Goal: Information Seeking & Learning: Learn about a topic

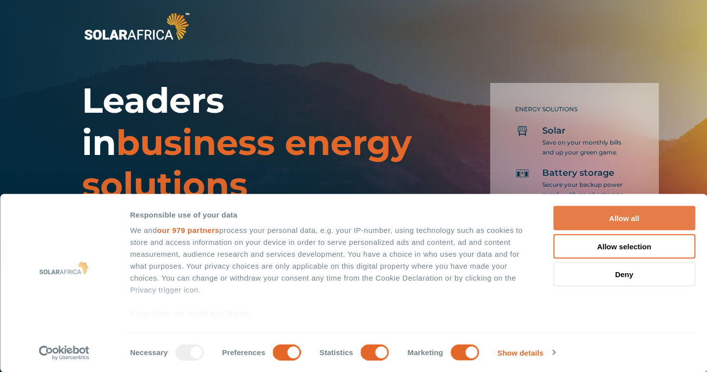
click at [650, 214] on button "Allow all" at bounding box center [624, 218] width 142 height 24
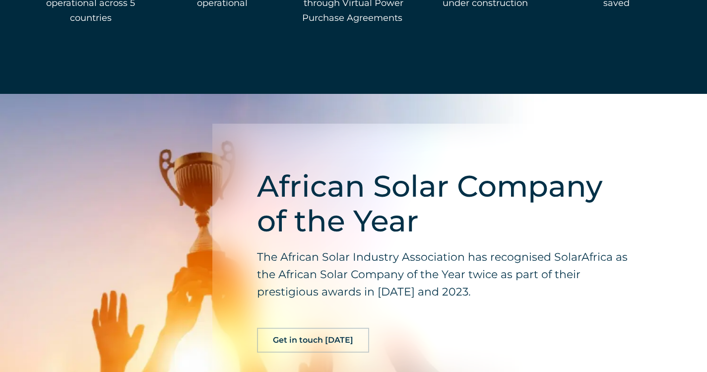
scroll to position [1951, 0]
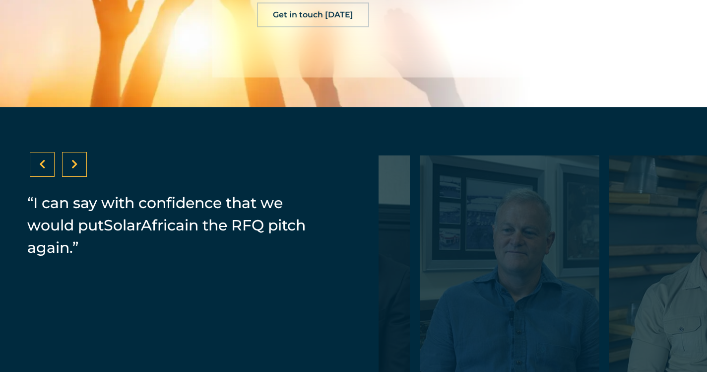
drag, startPoint x: 652, startPoint y: 270, endPoint x: 315, endPoint y: 272, distance: 337.9
click at [315, 272] on div "“SolarAfrica provided us with a PPA. It's a zero investment cost for Zibo which…" at bounding box center [353, 296] width 707 height 379
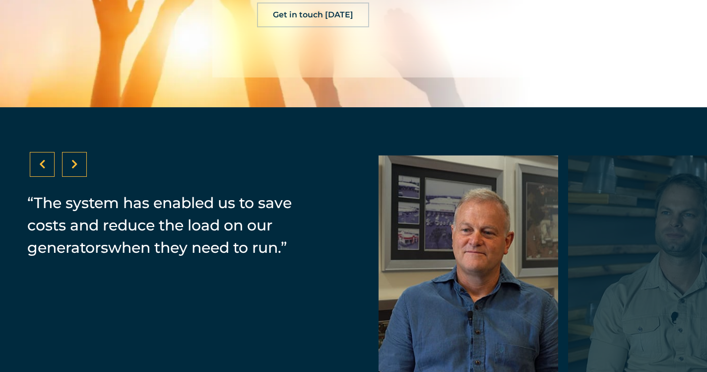
drag, startPoint x: 562, startPoint y: 265, endPoint x: 537, endPoint y: 149, distance: 119.2
click at [537, 149] on div "“SolarAfrica provided us with a PPA. It's a zero investment cost for Zibo which…" at bounding box center [353, 296] width 707 height 379
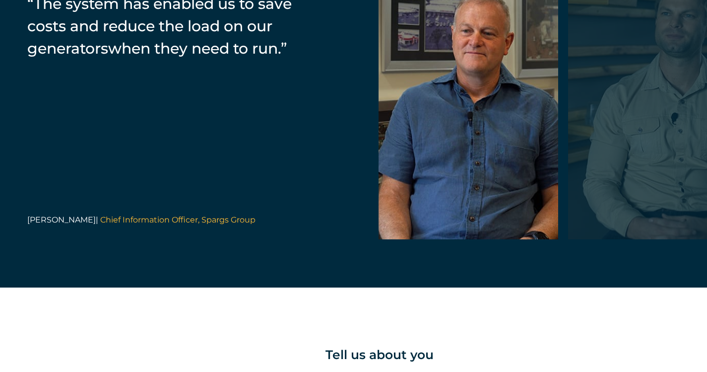
scroll to position [2141, 0]
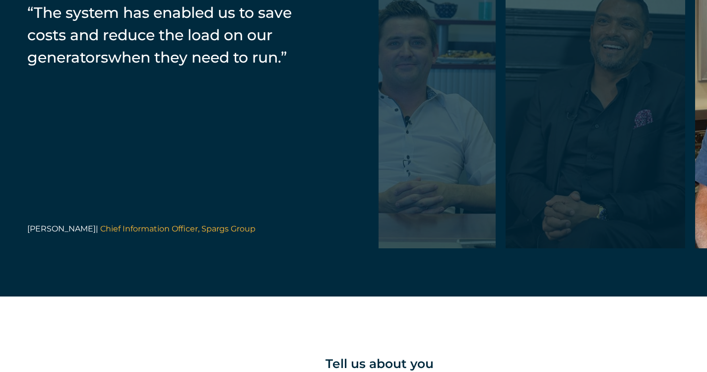
drag, startPoint x: 397, startPoint y: 213, endPoint x: 714, endPoint y: 213, distance: 316.5
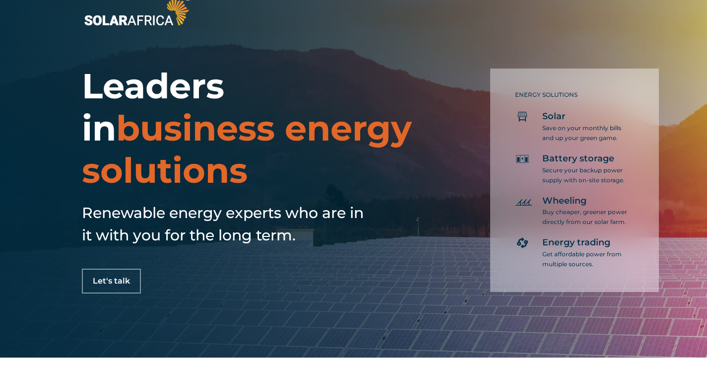
scroll to position [0, 0]
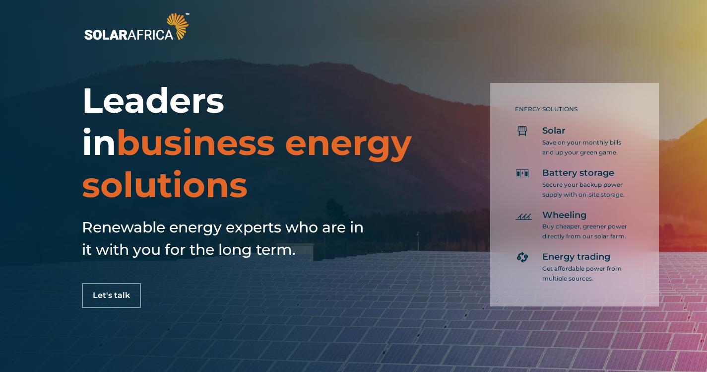
click at [111, 34] on img at bounding box center [137, 26] width 110 height 33
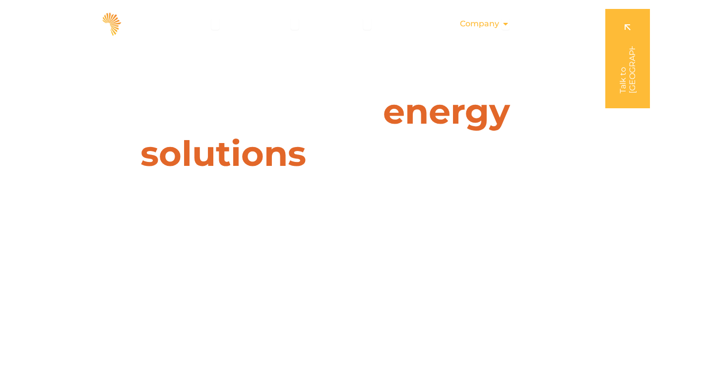
click at [503, 26] on icon "Menu" at bounding box center [506, 24] width 8 height 8
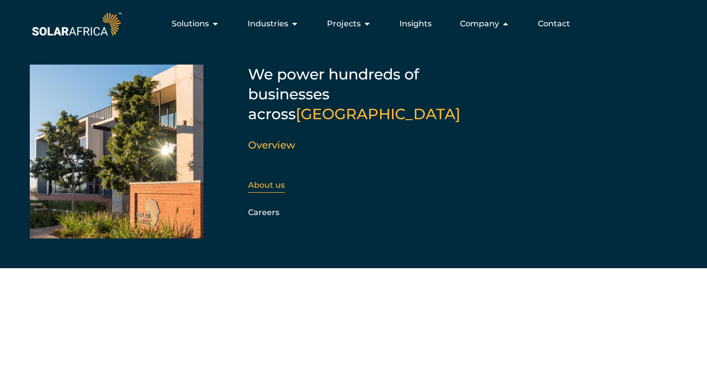
click at [284, 180] on link "About us" at bounding box center [266, 184] width 37 height 9
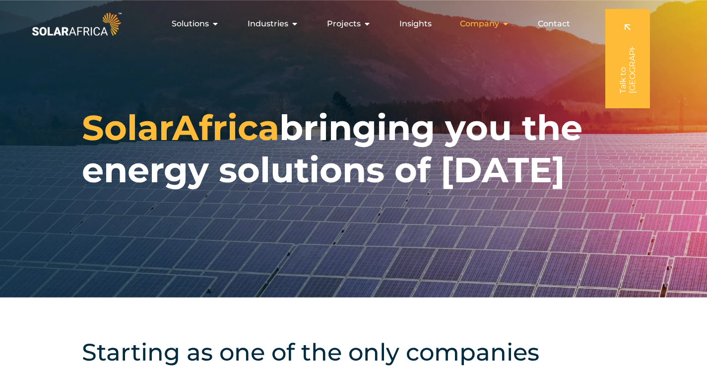
click at [507, 25] on icon "Menu" at bounding box center [506, 24] width 8 height 8
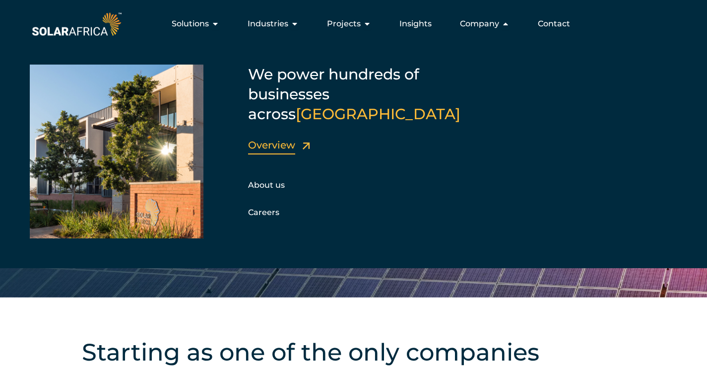
click at [283, 139] on link "Overview" at bounding box center [271, 145] width 47 height 12
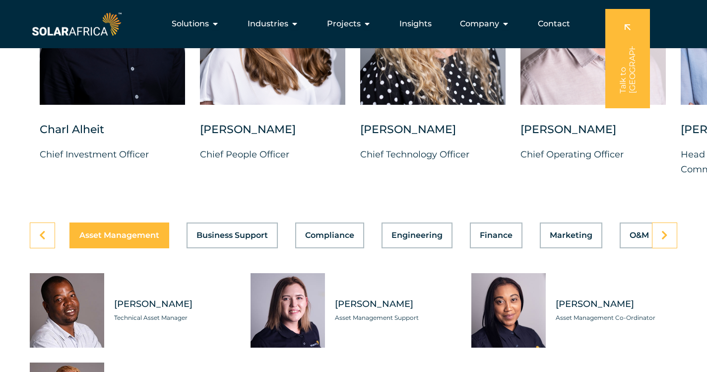
scroll to position [2550, 0]
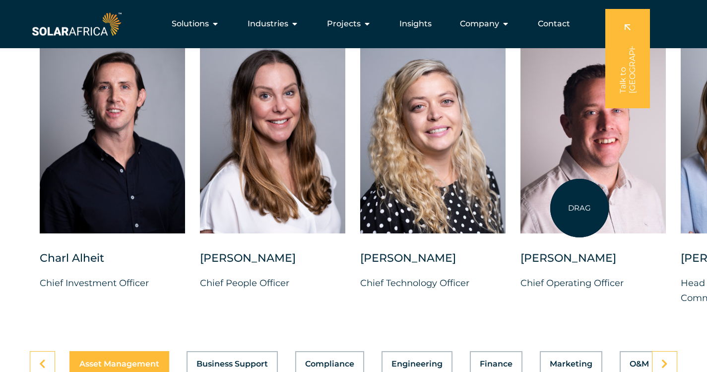
click at [579, 207] on div at bounding box center [592, 134] width 145 height 197
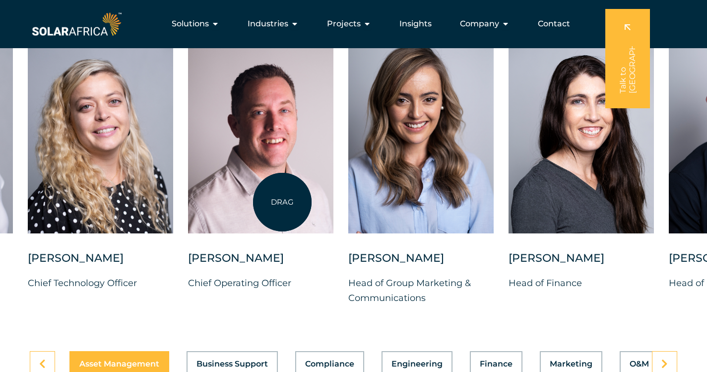
drag, startPoint x: 615, startPoint y: 186, endPoint x: 282, endPoint y: 202, distance: 332.8
click at [282, 202] on div at bounding box center [260, 134] width 145 height 197
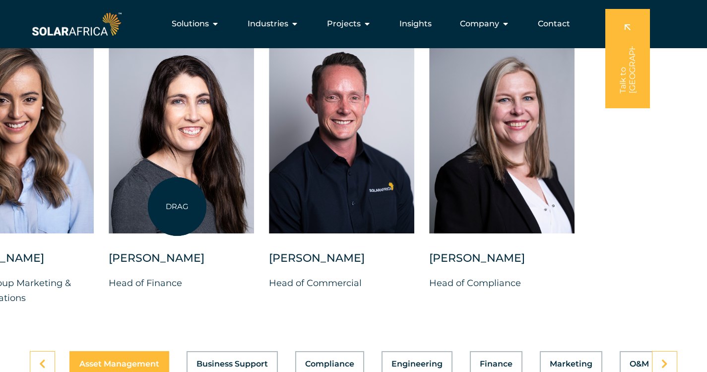
drag, startPoint x: 633, startPoint y: 200, endPoint x: 177, endPoint y: 206, distance: 456.0
click at [177, 206] on div at bounding box center [181, 134] width 145 height 197
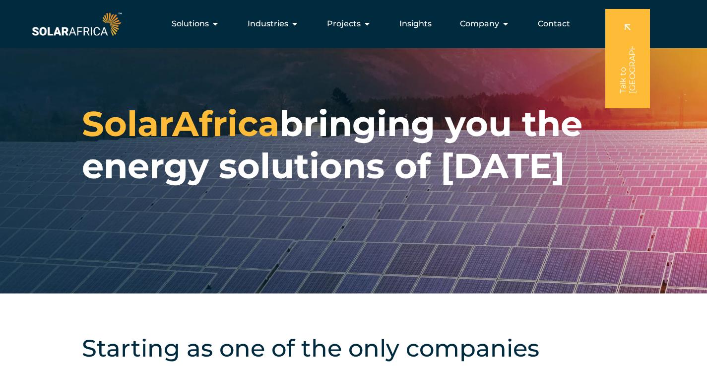
scroll to position [0, 0]
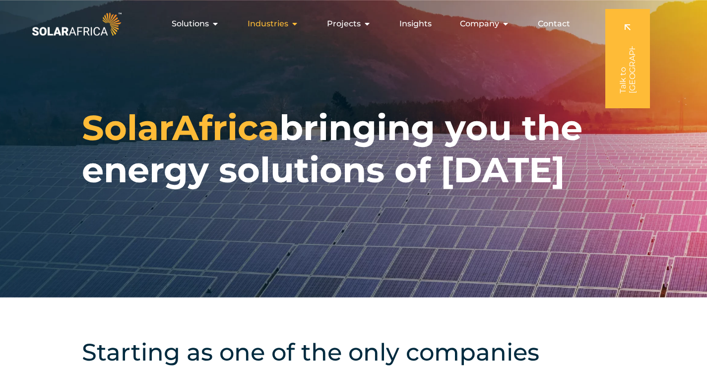
click at [296, 23] on icon "Menu" at bounding box center [295, 24] width 8 height 8
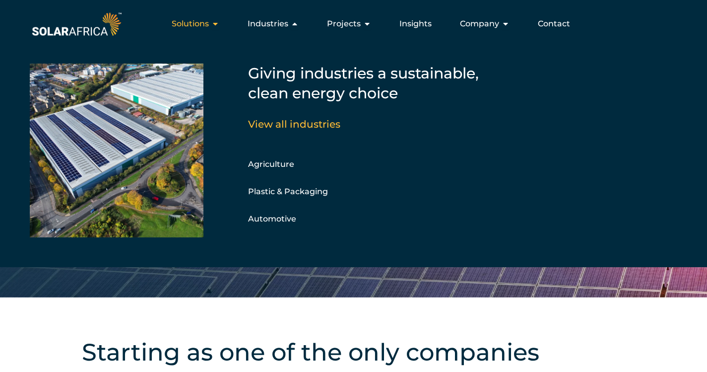
click at [214, 23] on icon "Menu" at bounding box center [215, 24] width 8 height 8
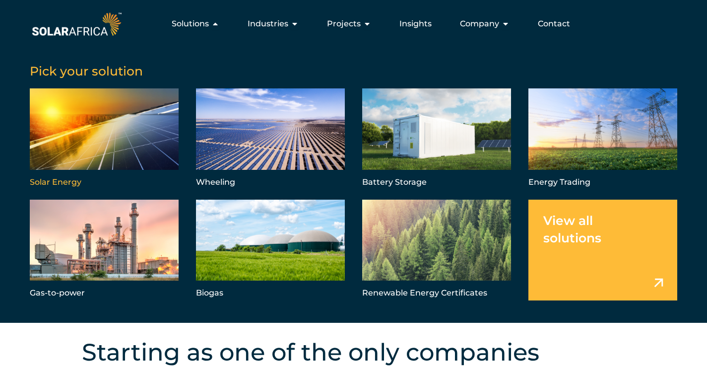
click at [113, 114] on link "Menu" at bounding box center [104, 138] width 149 height 101
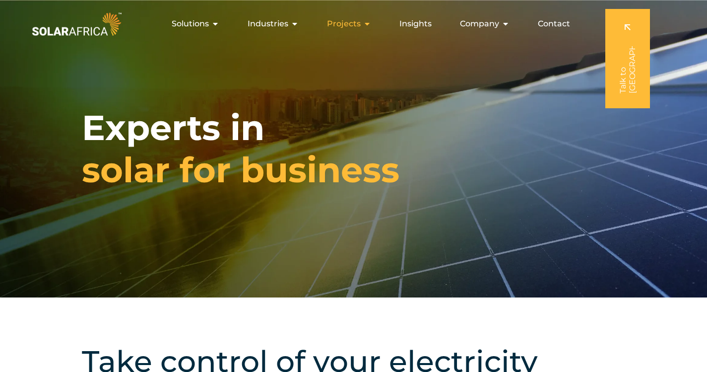
click at [367, 26] on icon "Menu" at bounding box center [367, 24] width 8 height 8
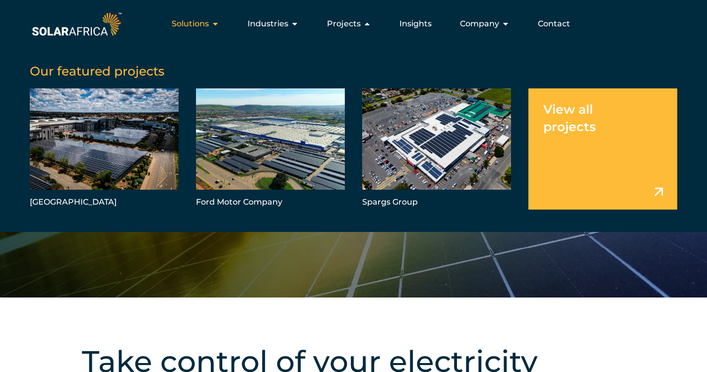
click at [219, 26] on icon "Menu" at bounding box center [215, 24] width 8 height 8
